Goal: Task Accomplishment & Management: Complete application form

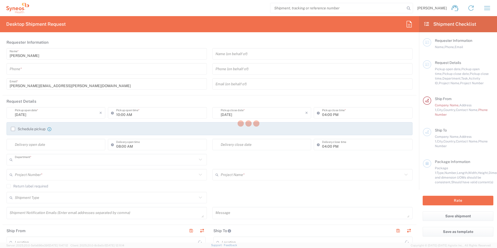
type input "8175"
type input "[GEOGRAPHIC_DATA]"
type input "Syneos Health UK Limited"
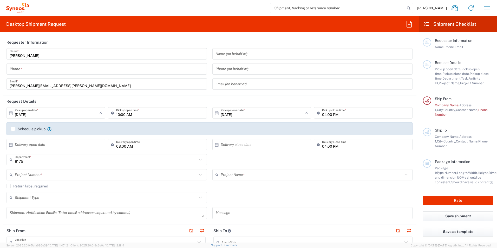
click at [55, 118] on div "[DATE] × Pickup open date *" at bounding box center [55, 112] width 99 height 11
click at [56, 114] on input "[DATE]" at bounding box center [57, 112] width 84 height 9
click at [3, 65] on main "Gioia Pagano Name * Phone * gioia.pagano@syneoshealth.com Email * Name (on beha…" at bounding box center [210, 70] width 414 height 45
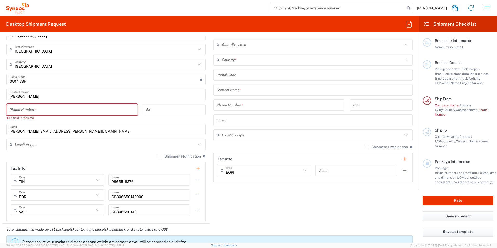
scroll to position [260, 0]
